Goal: Information Seeking & Learning: Learn about a topic

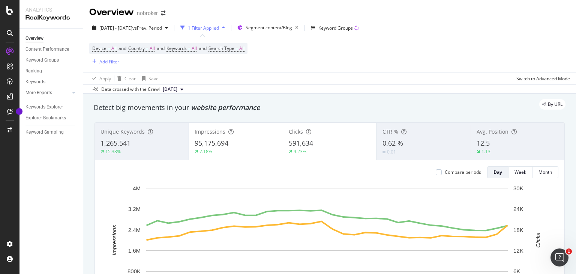
click at [99, 60] on div "Add Filter" at bounding box center [109, 61] width 20 height 6
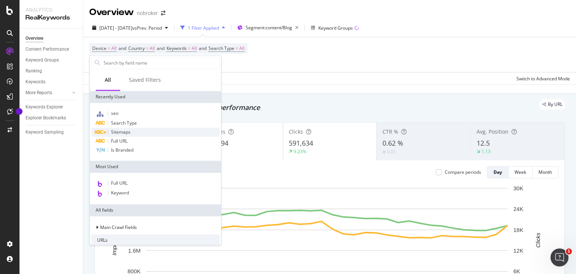
click at [125, 129] on span "Sitemaps" at bounding box center [120, 132] width 19 height 6
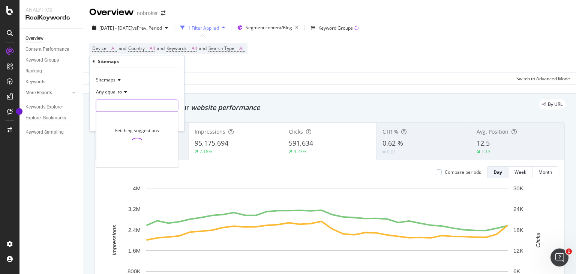
click at [118, 101] on input "text" at bounding box center [137, 106] width 82 height 12
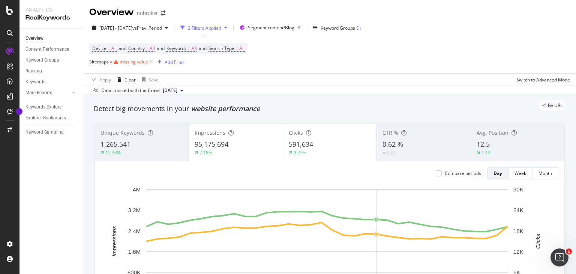
click at [428, 44] on div "Device = All and Country = All and Keywords = All and Search Type = All Sitemap…" at bounding box center [329, 55] width 481 height 36
click at [126, 60] on div "missing value" at bounding box center [134, 61] width 28 height 6
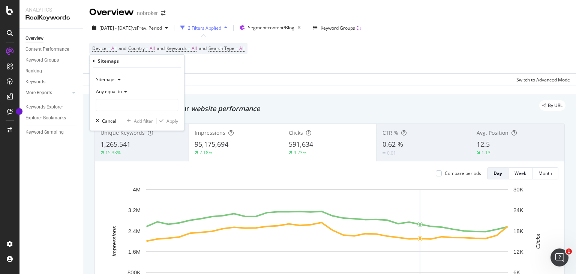
click at [116, 90] on span "Any equal to" at bounding box center [109, 91] width 26 height 6
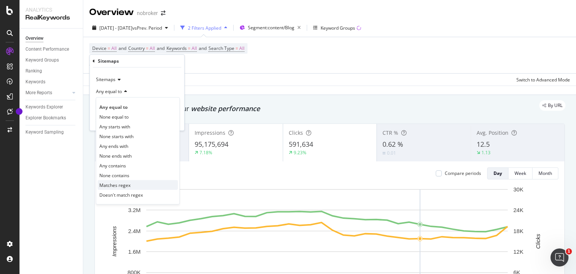
click at [117, 184] on span "Matches regex" at bounding box center [114, 184] width 31 height 6
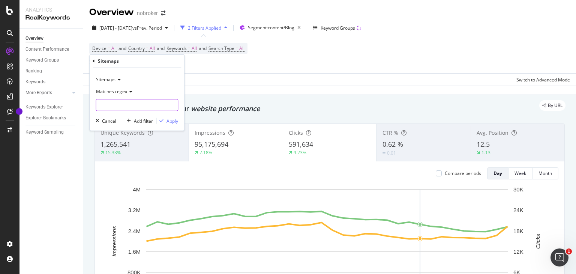
click at [121, 110] on input "text" at bounding box center [137, 105] width 82 height 12
paste input "real-estate-legal-guide.xml"
type input "real-estate-legal-guide.xml"
click at [173, 120] on div "Apply" at bounding box center [172, 120] width 12 height 6
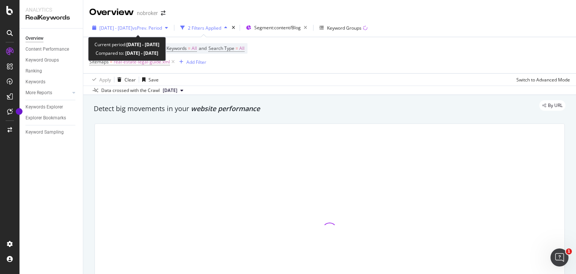
click at [162, 25] on span "vs Prev. Period" at bounding box center [147, 28] width 30 height 6
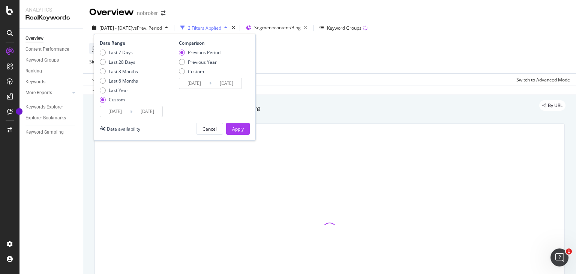
click at [131, 110] on icon at bounding box center [131, 111] width 2 height 7
click at [118, 110] on input "[DATE]" at bounding box center [115, 111] width 30 height 10
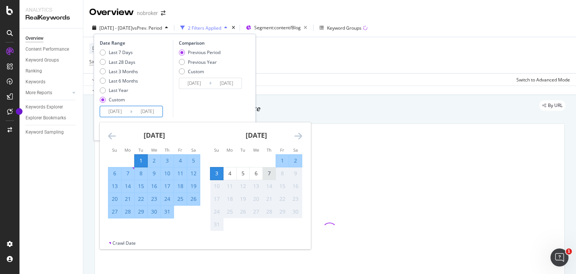
click at [265, 171] on div "7" at bounding box center [269, 172] width 13 height 7
type input "[DATE]"
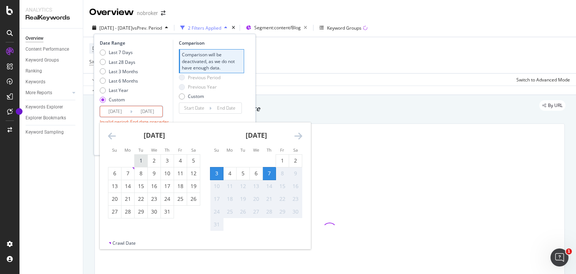
click at [141, 157] on div "1" at bounding box center [141, 160] width 13 height 7
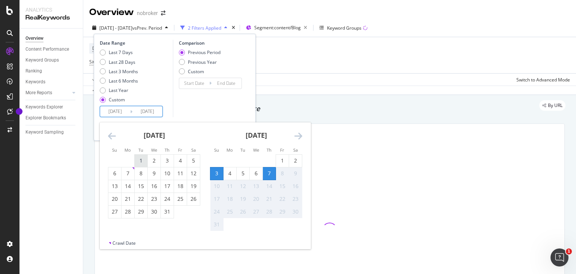
type input "[DATE]"
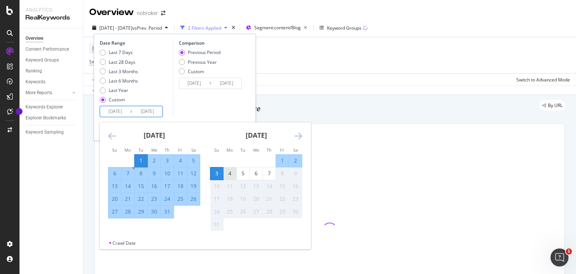
click at [229, 169] on div "4" at bounding box center [229, 173] width 13 height 12
type input "[DATE]"
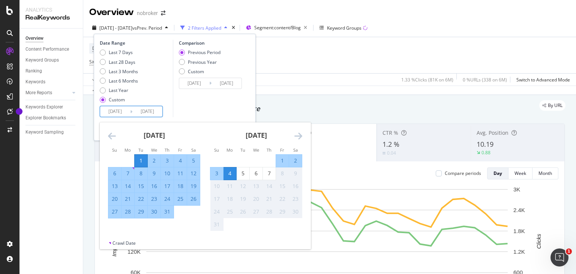
click at [145, 111] on input "[DATE]" at bounding box center [147, 111] width 30 height 10
click at [140, 159] on div "1" at bounding box center [141, 160] width 13 height 7
type input "[DATE]"
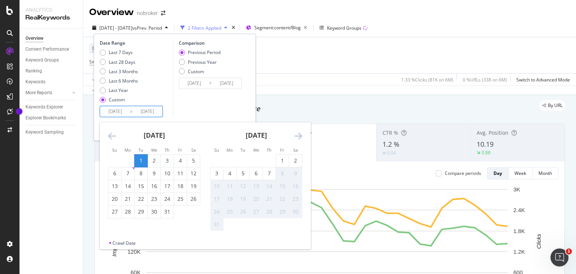
click at [150, 112] on input "[DATE]" at bounding box center [147, 111] width 30 height 10
click at [266, 172] on div "7" at bounding box center [269, 172] width 13 height 7
type input "[DATE]"
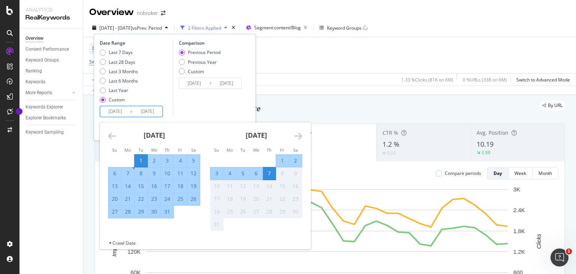
click at [123, 107] on input "[DATE]" at bounding box center [115, 111] width 30 height 10
click at [269, 171] on div "7" at bounding box center [269, 172] width 13 height 7
type input "[DATE]"
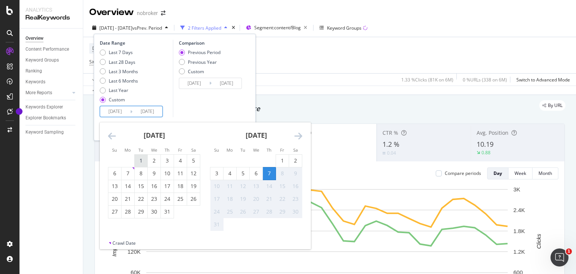
click at [140, 158] on div "1" at bounding box center [141, 160] width 13 height 7
type input "[DATE]"
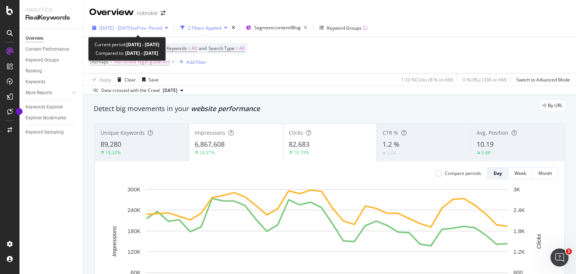
click at [153, 28] on span "vs Prev. Period" at bounding box center [147, 28] width 30 height 6
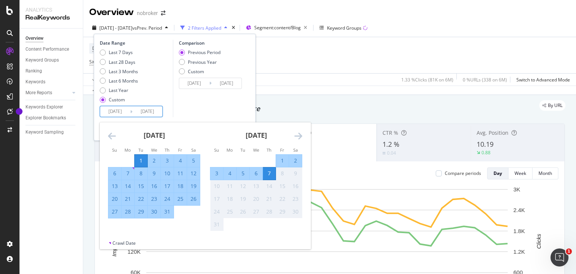
click at [122, 108] on input "[DATE]" at bounding box center [115, 111] width 30 height 10
click at [234, 98] on div "Comparison Previous Period Previous Year Custom [DATE] Navigate forward to inte…" at bounding box center [208, 78] width 71 height 77
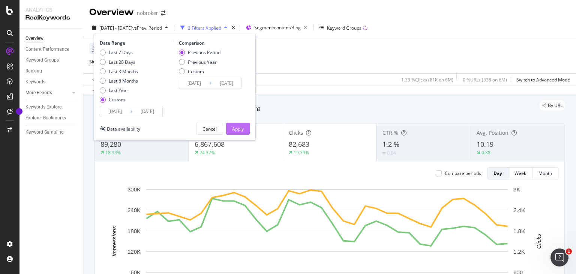
click at [238, 124] on div "Apply" at bounding box center [238, 128] width 12 height 11
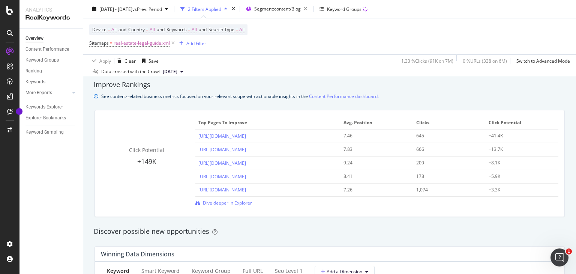
scroll to position [509, 0]
click at [229, 208] on div "Click Potential +149K Top pages to improve Avg. Position Clicks Click Potential…" at bounding box center [329, 162] width 469 height 106
click at [235, 203] on span "Dive deeper in Explorer" at bounding box center [227, 202] width 49 height 6
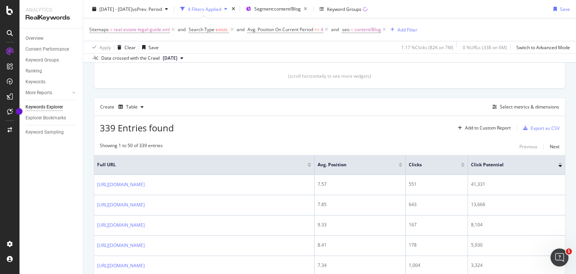
scroll to position [153, 0]
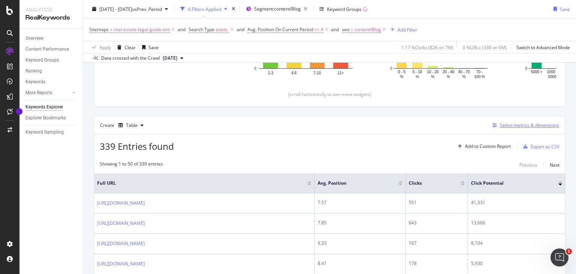
click at [521, 125] on div "Select metrics & dimensions" at bounding box center [529, 125] width 59 height 6
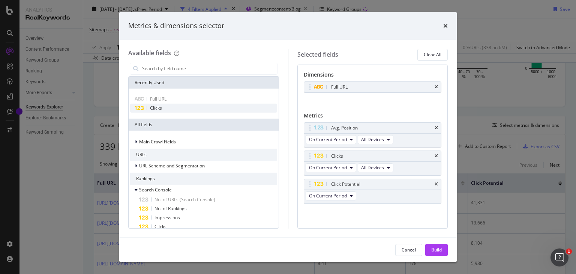
click at [158, 106] on span "Clicks" at bounding box center [156, 108] width 12 height 6
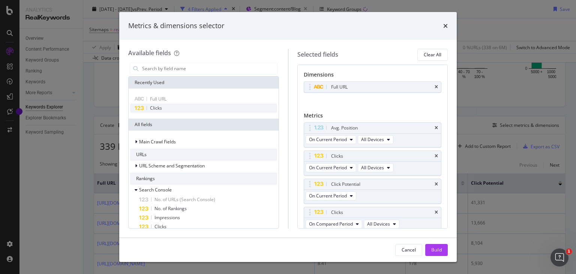
scroll to position [3, 0]
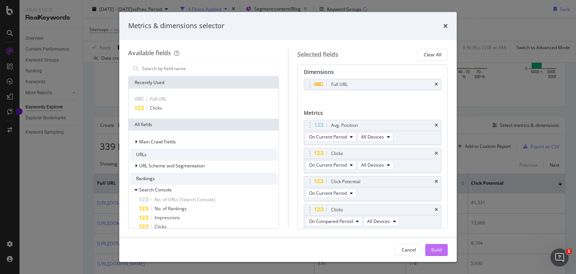
click at [433, 250] on div "Build" at bounding box center [436, 249] width 10 height 6
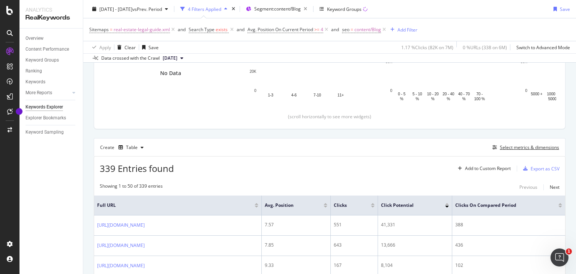
scroll to position [127, 0]
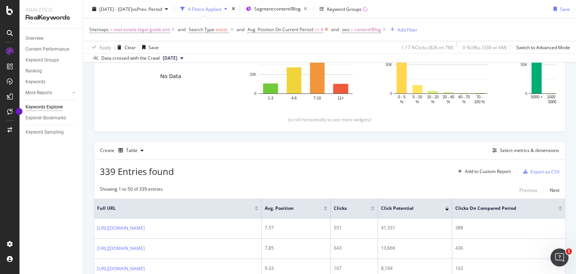
click at [326, 30] on icon at bounding box center [326, 29] width 6 height 7
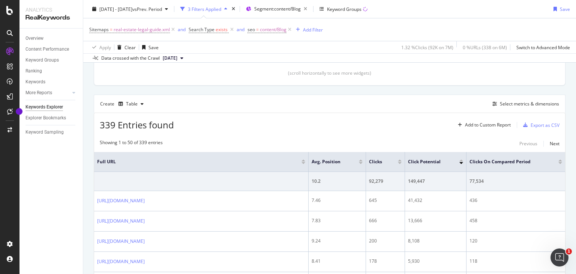
scroll to position [174, 0]
click at [512, 104] on div "Select metrics & dimensions" at bounding box center [529, 104] width 59 height 6
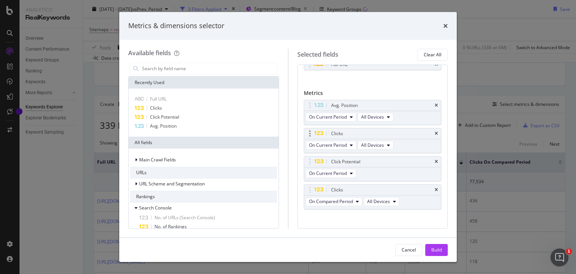
scroll to position [23, 0]
click at [434, 160] on icon "times" at bounding box center [435, 161] width 3 height 4
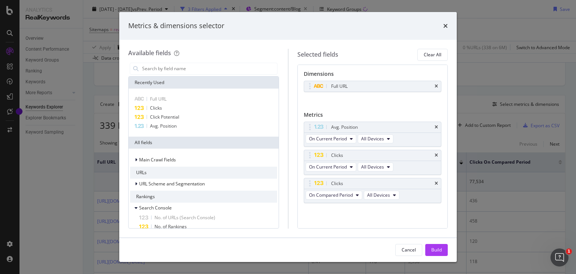
scroll to position [0, 0]
click at [435, 251] on div "Build" at bounding box center [436, 249] width 10 height 6
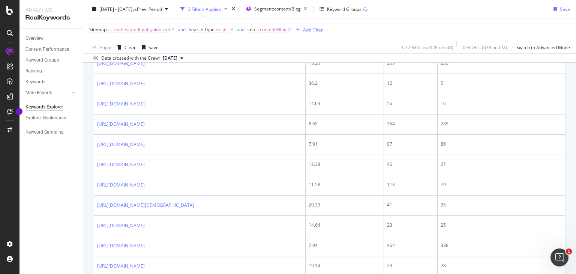
scroll to position [576, 0]
click at [90, 219] on div "By URL Top Charts Clicks By seo Level 3 By: seo Level 3 No Data Clicks By Avera…" at bounding box center [329, 175] width 493 height 1338
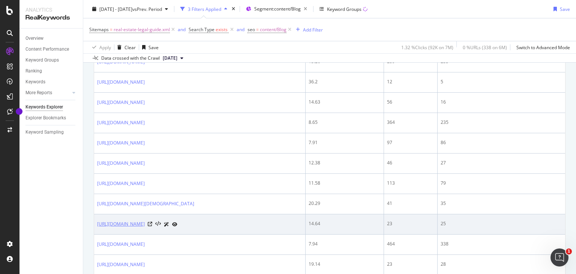
drag, startPoint x: 96, startPoint y: 222, endPoint x: 201, endPoint y: 223, distance: 105.0
click at [201, 223] on td "[URL][DOMAIN_NAME]" at bounding box center [199, 224] width 211 height 20
copy link "[URL][DOMAIN_NAME]"
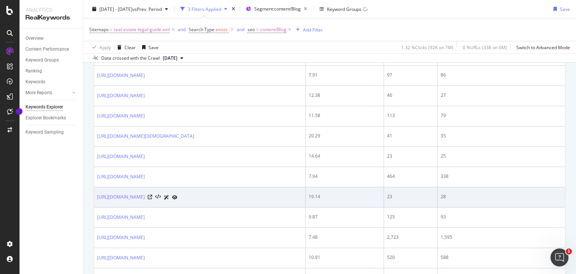
scroll to position [648, 0]
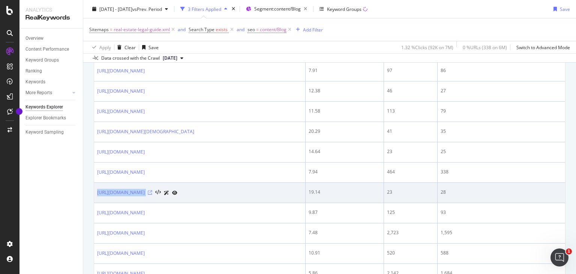
drag, startPoint x: 96, startPoint y: 189, endPoint x: 204, endPoint y: 192, distance: 107.6
click at [204, 192] on td "[URL][DOMAIN_NAME]" at bounding box center [199, 193] width 211 height 20
copy div "[URL][DOMAIN_NAME]"
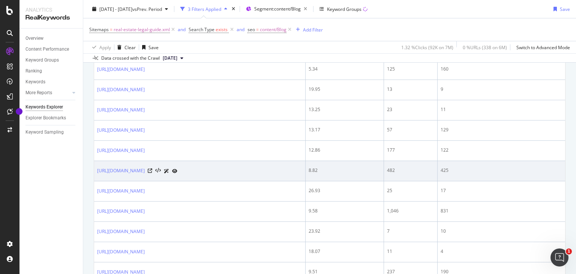
scroll to position [956, 0]
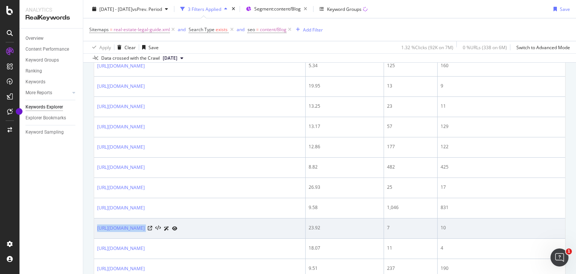
drag, startPoint x: 95, startPoint y: 223, endPoint x: 202, endPoint y: 220, distance: 107.2
click at [202, 220] on td "[URL][DOMAIN_NAME]" at bounding box center [199, 228] width 211 height 20
copy div "[URL][DOMAIN_NAME]"
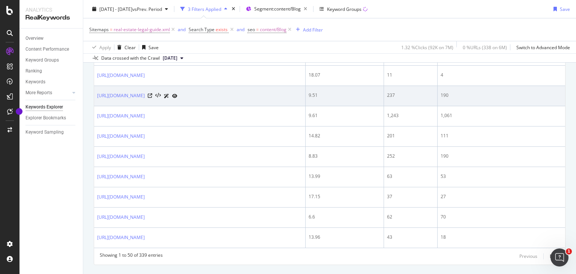
scroll to position [1141, 0]
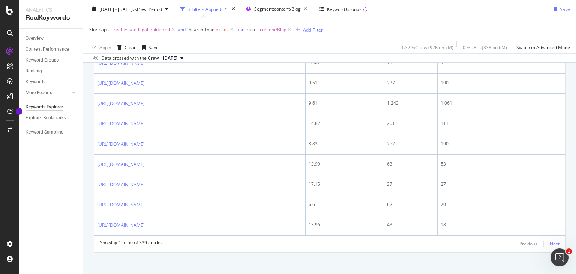
click at [551, 240] on div "Next" at bounding box center [554, 243] width 10 height 6
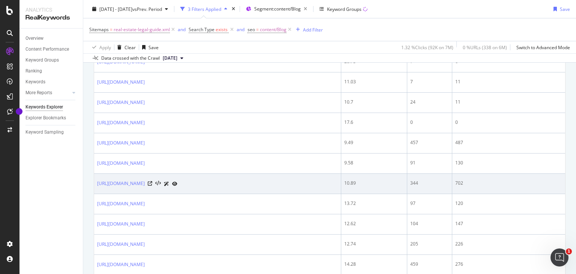
scroll to position [622, 0]
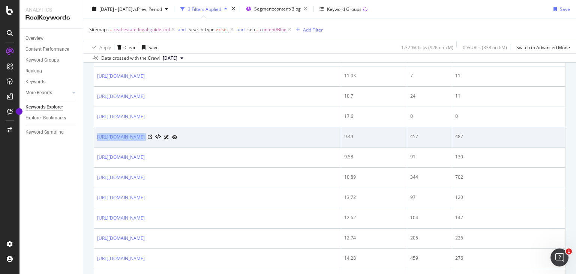
drag, startPoint x: 96, startPoint y: 134, endPoint x: 208, endPoint y: 136, distance: 112.8
click at [208, 136] on td "[URL][DOMAIN_NAME]" at bounding box center [217, 137] width 247 height 20
copy div "[URL][DOMAIN_NAME]"
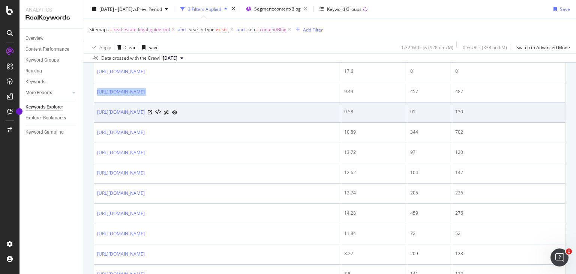
scroll to position [670, 0]
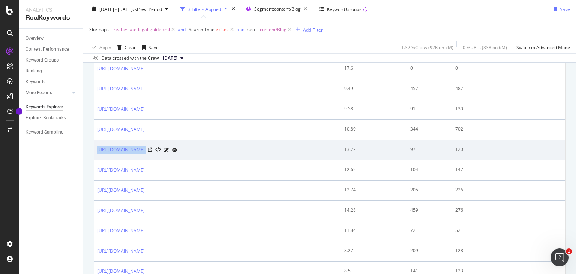
drag, startPoint x: 96, startPoint y: 147, endPoint x: 257, endPoint y: 152, distance: 160.5
click at [257, 152] on td "[URL][DOMAIN_NAME]" at bounding box center [217, 150] width 247 height 20
copy div "[URL][DOMAIN_NAME]"
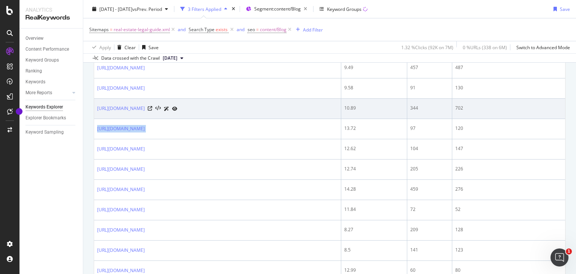
scroll to position [691, 0]
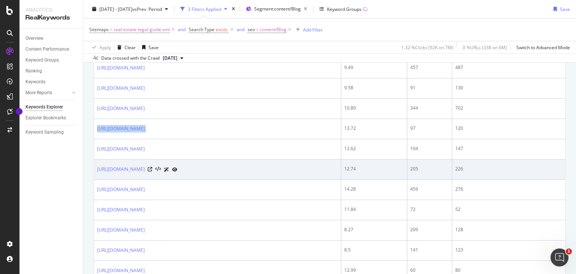
drag, startPoint x: 95, startPoint y: 164, endPoint x: 239, endPoint y: 164, distance: 143.9
click at [239, 164] on td "[URL][DOMAIN_NAME]" at bounding box center [217, 169] width 247 height 20
copy div "[URL][DOMAIN_NAME]"
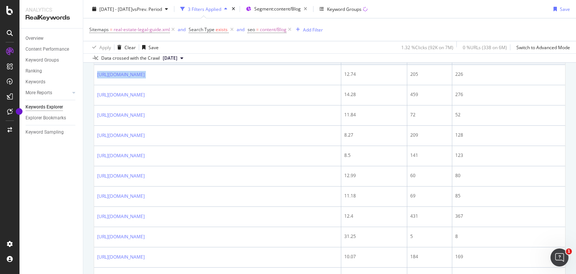
scroll to position [793, 0]
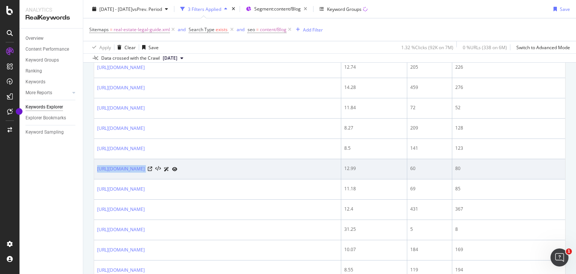
drag, startPoint x: 95, startPoint y: 164, endPoint x: 202, endPoint y: 168, distance: 106.5
click at [202, 168] on td "[URL][DOMAIN_NAME]" at bounding box center [217, 169] width 247 height 20
copy div "[URL][DOMAIN_NAME]"
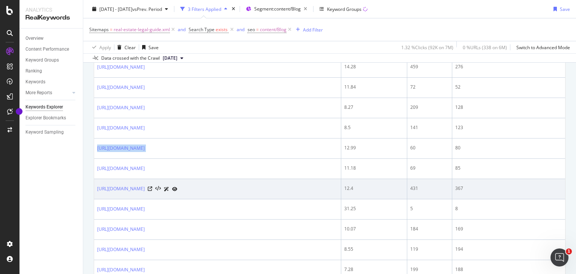
scroll to position [814, 0]
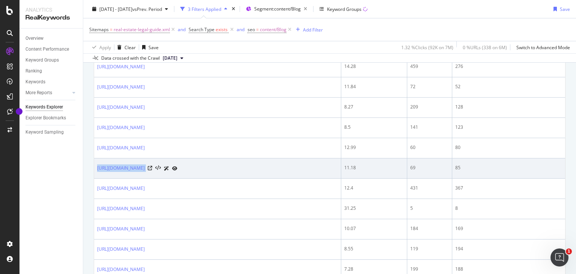
drag, startPoint x: 94, startPoint y: 162, endPoint x: 237, endPoint y: 162, distance: 142.4
click at [237, 162] on td "[URL][DOMAIN_NAME]" at bounding box center [217, 168] width 247 height 20
copy div "[URL][DOMAIN_NAME]"
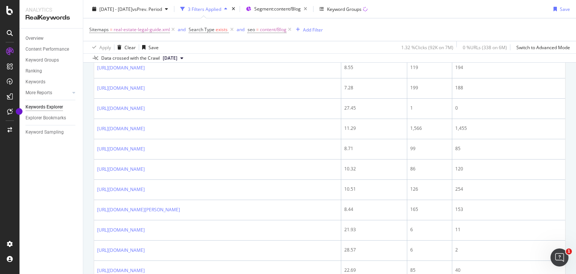
scroll to position [1019, 0]
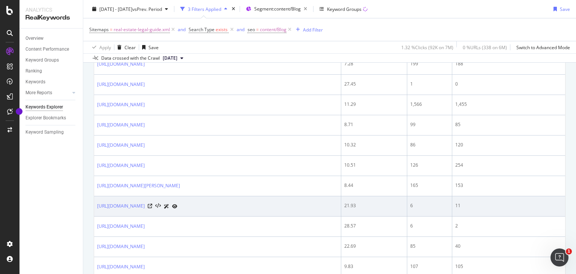
drag, startPoint x: 96, startPoint y: 197, endPoint x: 183, endPoint y: 197, distance: 87.7
click at [183, 197] on td "[URL][DOMAIN_NAME]" at bounding box center [217, 206] width 247 height 20
copy link "[URL][DOMAIN_NAME]"
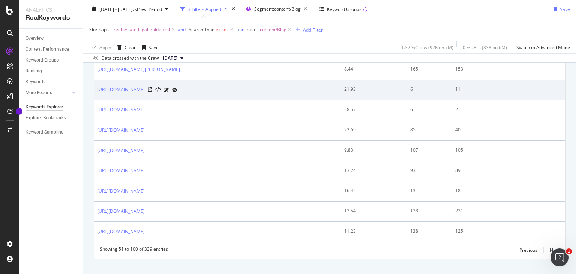
scroll to position [1136, 0]
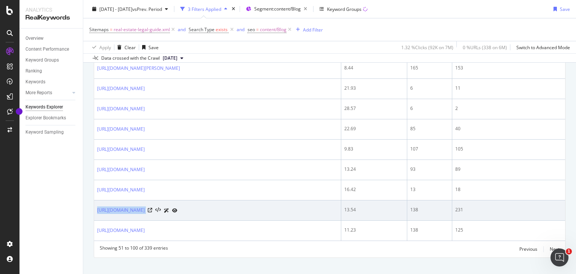
drag, startPoint x: 96, startPoint y: 204, endPoint x: 241, endPoint y: 208, distance: 145.5
click at [241, 208] on td "[URL][DOMAIN_NAME]" at bounding box center [217, 210] width 247 height 20
copy div "[URL][DOMAIN_NAME]"
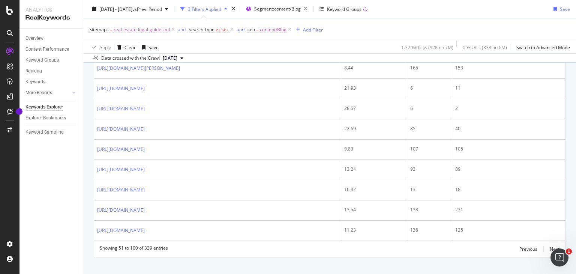
click at [150, 30] on span "real-estate-legal-guide.xml" at bounding box center [142, 29] width 56 height 10
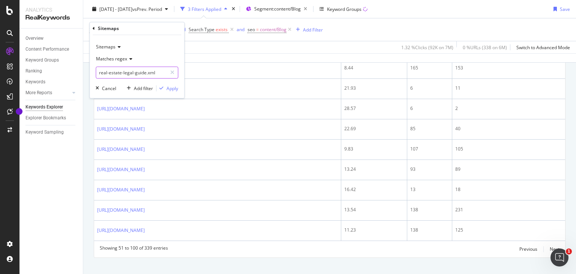
click at [144, 73] on input "real-estate-legal-guide.xml" at bounding box center [131, 73] width 71 height 12
click at [147, 74] on input "real-estate-legal-guide.xml" at bounding box center [131, 73] width 71 height 12
type input "nri-guides.xml"
click at [168, 88] on div "Apply" at bounding box center [172, 88] width 12 height 6
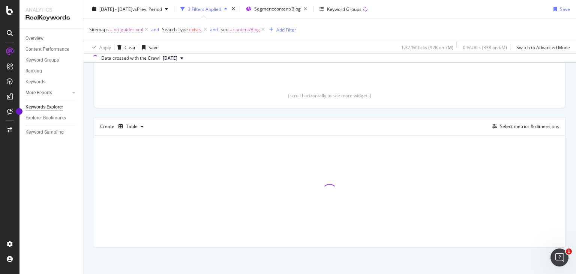
scroll to position [151, 0]
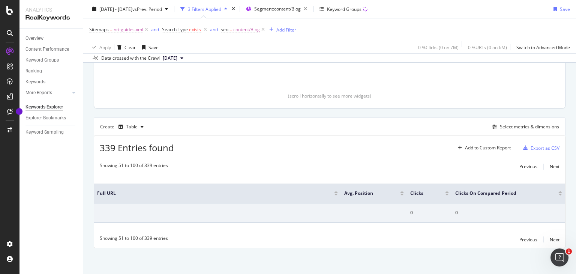
drag, startPoint x: 308, startPoint y: 9, endPoint x: 247, endPoint y: 64, distance: 81.5
click at [247, 64] on div "No Data" at bounding box center [305, 43] width 117 height 87
click at [287, 11] on span "Segment: content/Blog" at bounding box center [277, 9] width 46 height 6
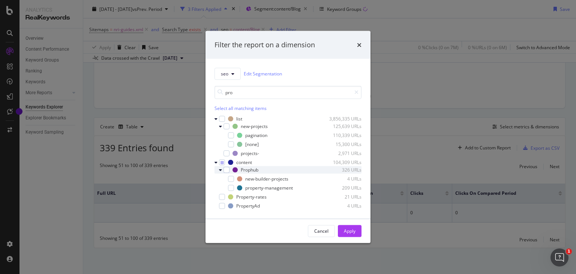
type input "pro"
click at [220, 168] on icon "modal" at bounding box center [220, 169] width 3 height 4
click at [229, 169] on div "Prophub 326 URLs" at bounding box center [287, 169] width 147 height 7
click at [226, 169] on div "modal" at bounding box center [226, 169] width 6 height 6
click at [222, 161] on icon "modal" at bounding box center [221, 162] width 3 height 4
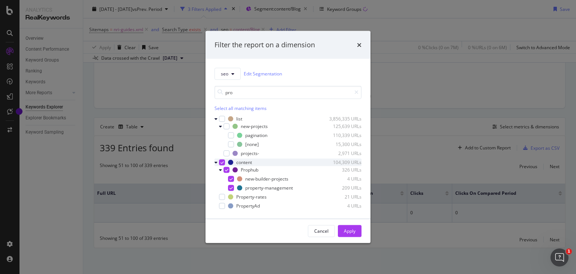
click at [222, 161] on icon "modal" at bounding box center [221, 162] width 3 height 4
click at [217, 162] on icon "modal" at bounding box center [215, 162] width 3 height 4
click at [216, 161] on icon "modal" at bounding box center [215, 162] width 3 height 4
click at [229, 167] on div "modal" at bounding box center [226, 169] width 6 height 6
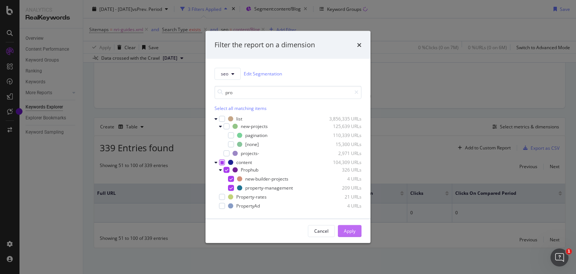
click at [347, 233] on div "Apply" at bounding box center [350, 231] width 12 height 6
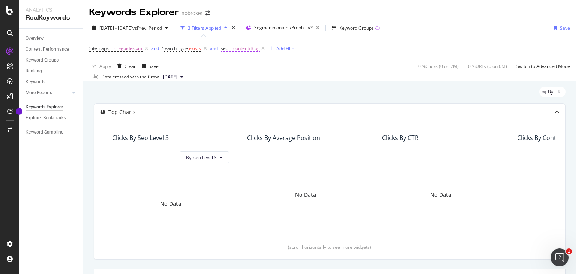
click at [240, 47] on span "content/Blog" at bounding box center [246, 48] width 27 height 10
click at [313, 55] on div "Equal Without Children Cancel Add filter Apply" at bounding box center [268, 86] width 94 height 65
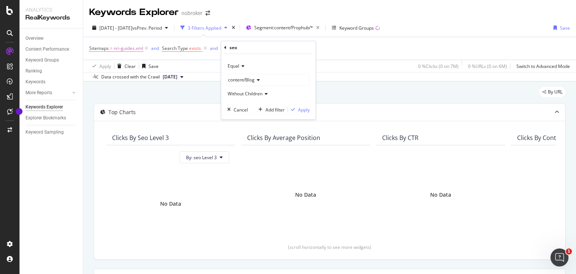
click at [256, 81] on icon at bounding box center [257, 80] width 5 height 4
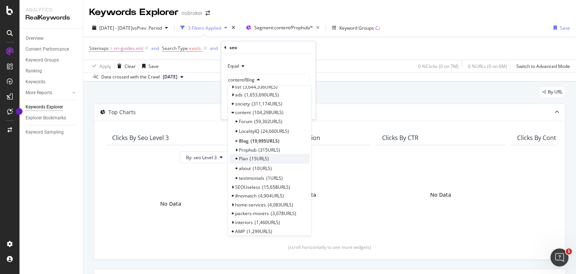
scroll to position [6, 0]
click at [249, 148] on span "Prophub" at bounding box center [248, 151] width 18 height 6
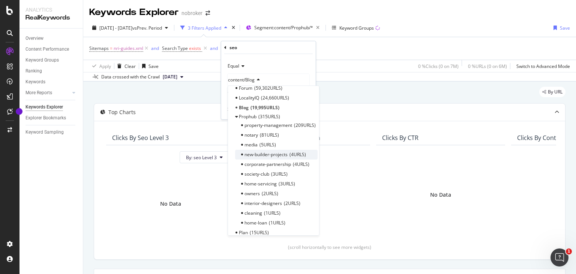
scroll to position [41, 0]
click at [237, 115] on icon at bounding box center [236, 116] width 3 height 4
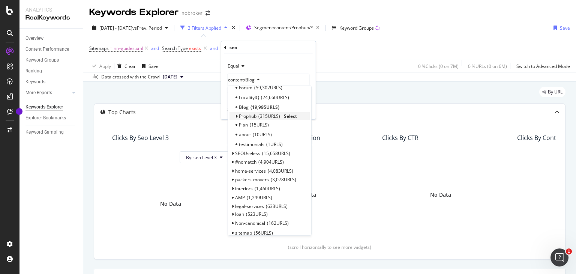
click at [292, 116] on span "Select" at bounding box center [290, 115] width 13 height 6
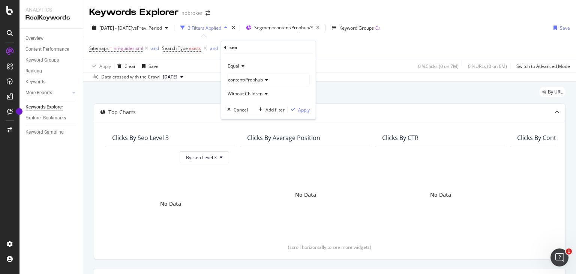
click at [300, 107] on div "Apply" at bounding box center [304, 109] width 12 height 6
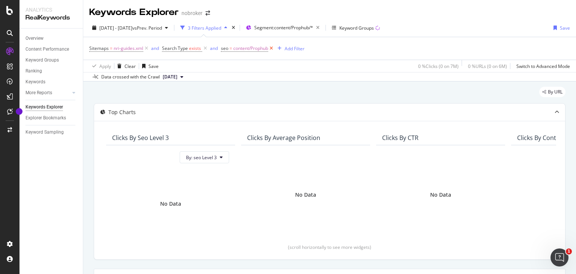
click at [269, 49] on icon at bounding box center [271, 48] width 6 height 7
click at [135, 46] on span "nri-guides.xml" at bounding box center [129, 48] width 30 height 10
